Goal: Check status: Verify the current state of an ongoing process or item

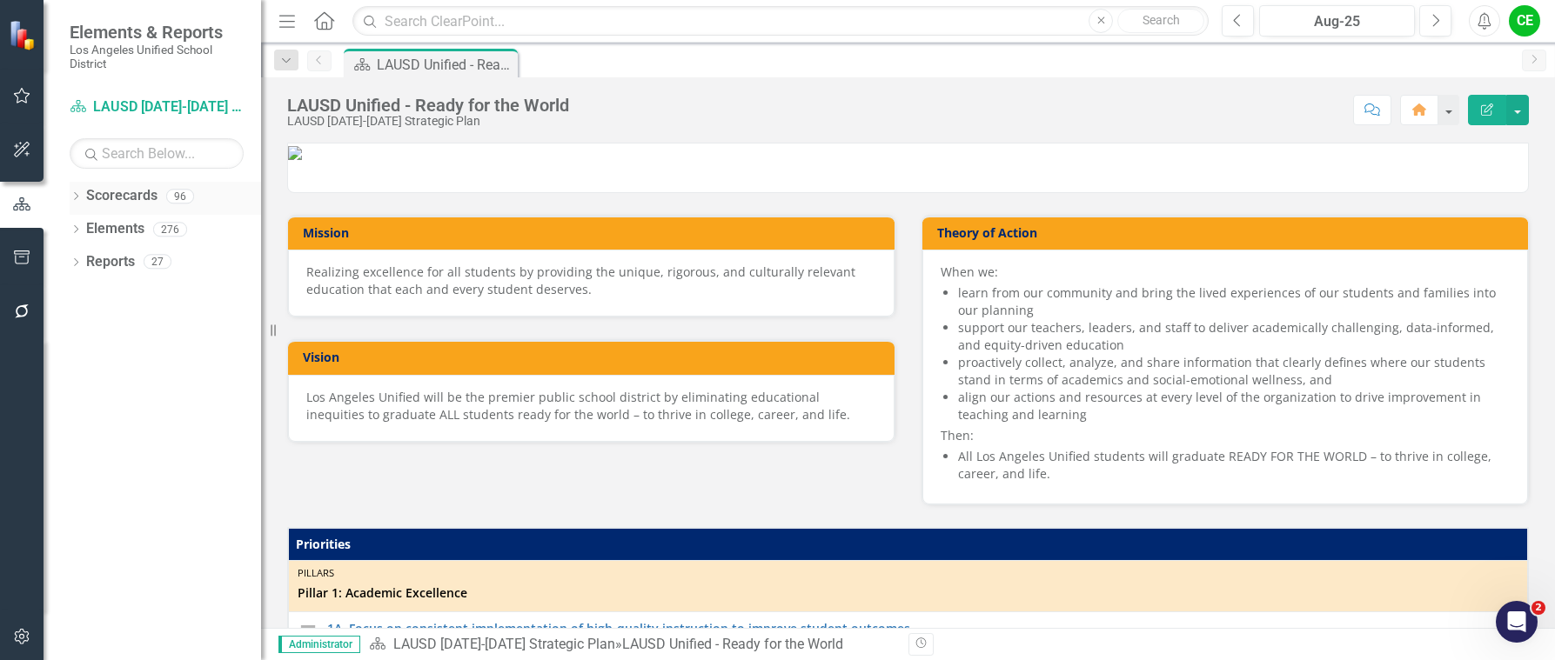
click at [76, 194] on icon at bounding box center [76, 196] width 4 height 8
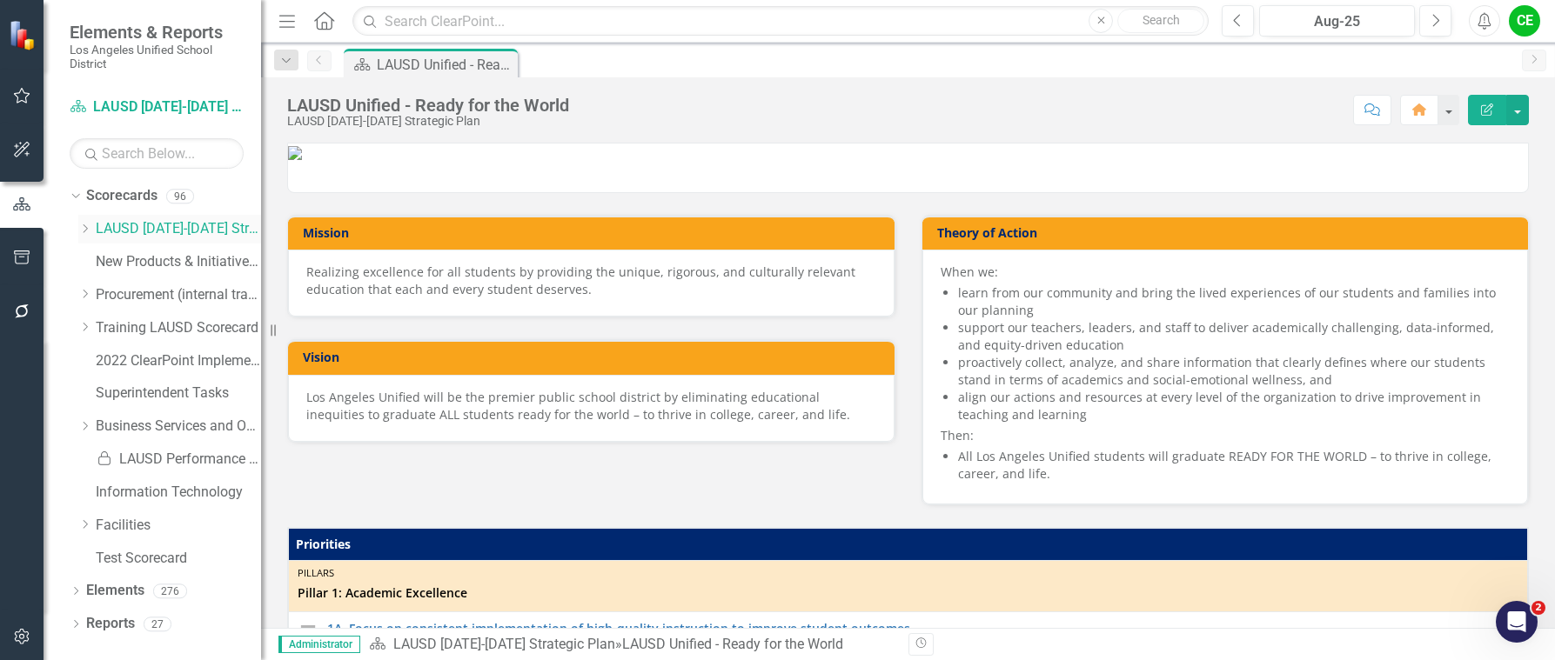
click at [83, 229] on icon "Dropdown" at bounding box center [84, 229] width 13 height 10
click at [104, 392] on icon at bounding box center [103, 393] width 4 height 9
click at [183, 458] on link "Office of Communications and Media Relations" at bounding box center [195, 460] width 130 height 20
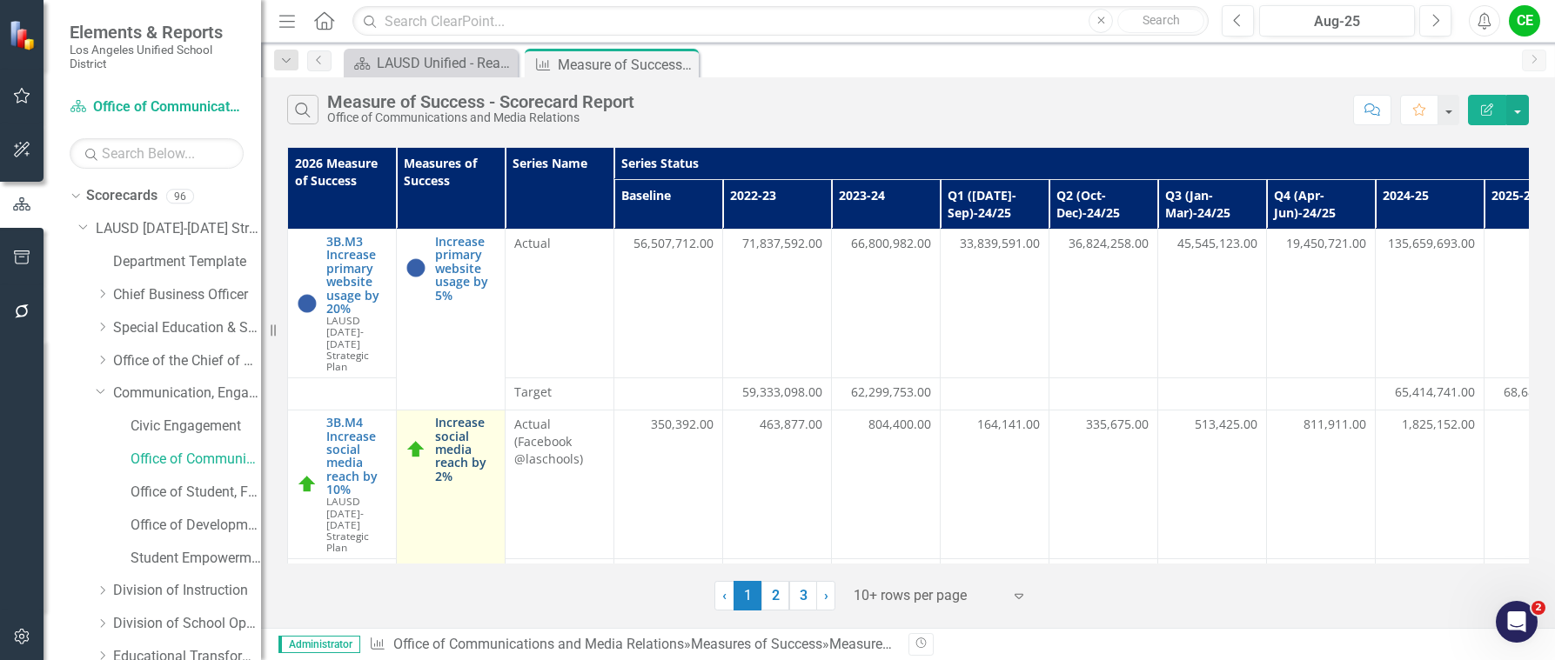
click at [451, 431] on link "Increase social media reach by 2%" at bounding box center [465, 449] width 61 height 67
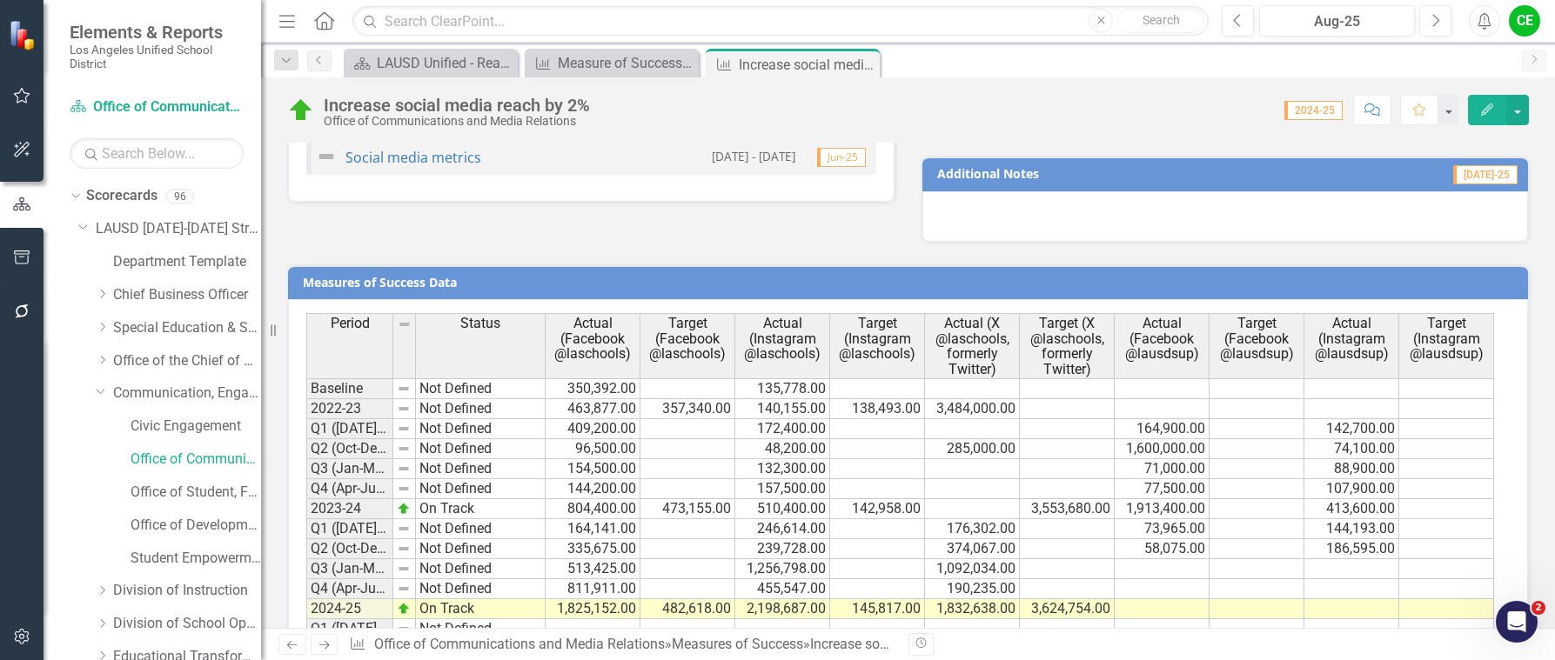
scroll to position [1305, 0]
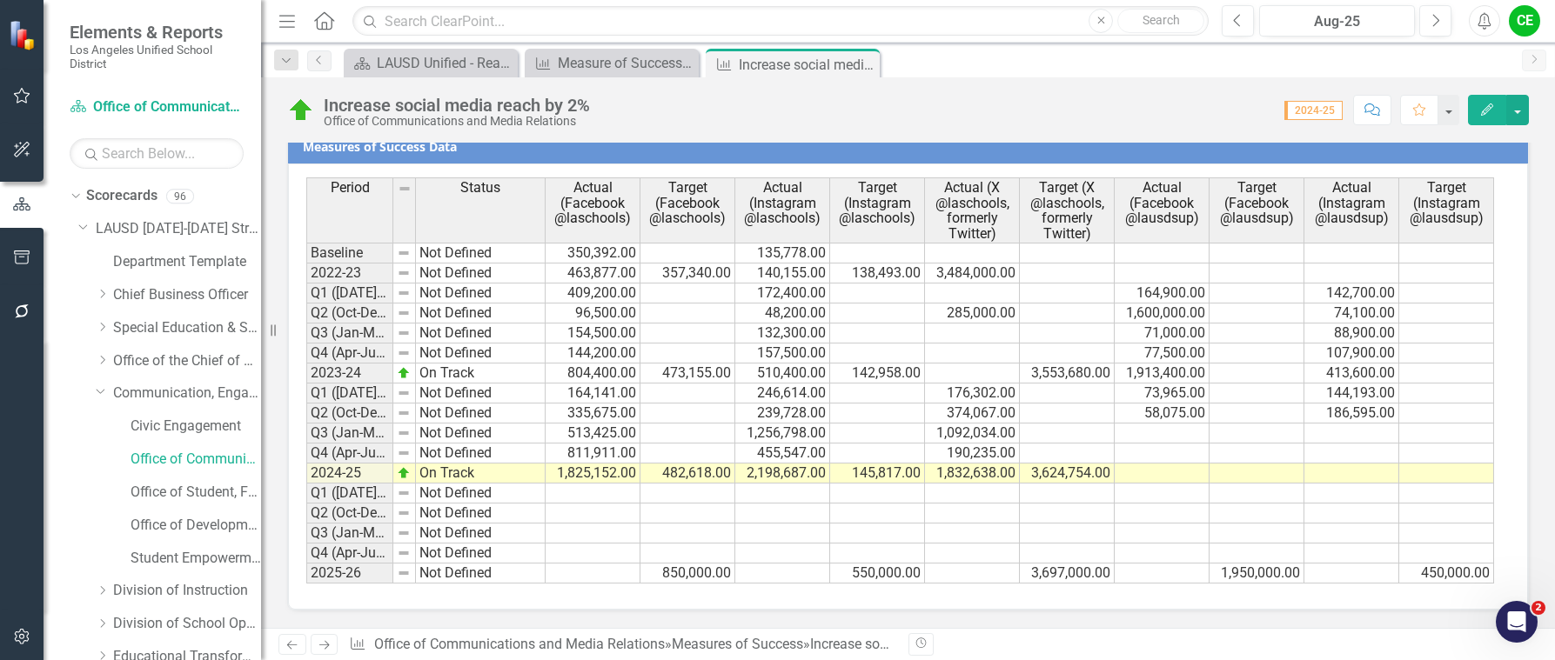
click at [306, 483] on div "Period Status Actual (Facebook @laschools) Target (Facebook @laschools) Actual …" at bounding box center [306, 380] width 0 height 406
click at [1287, 471] on td at bounding box center [1256, 474] width 95 height 20
